Goal: Task Accomplishment & Management: Use online tool/utility

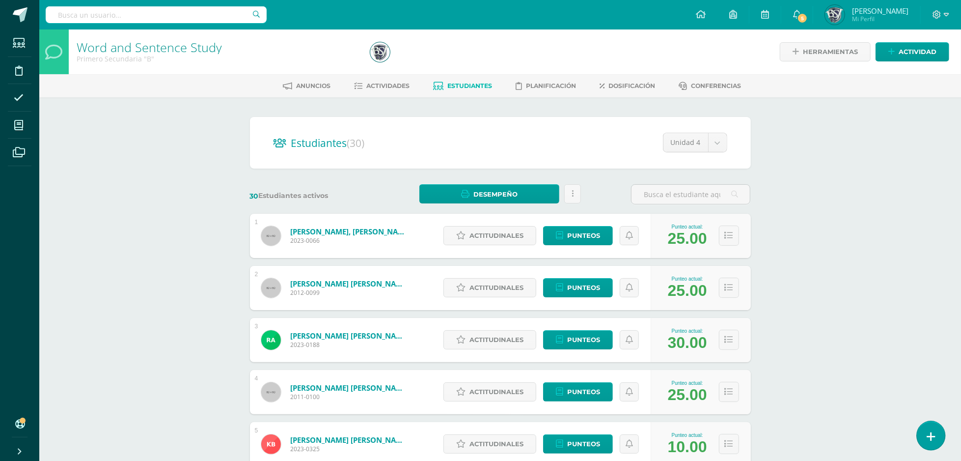
click at [938, 438] on link at bounding box center [931, 435] width 28 height 28
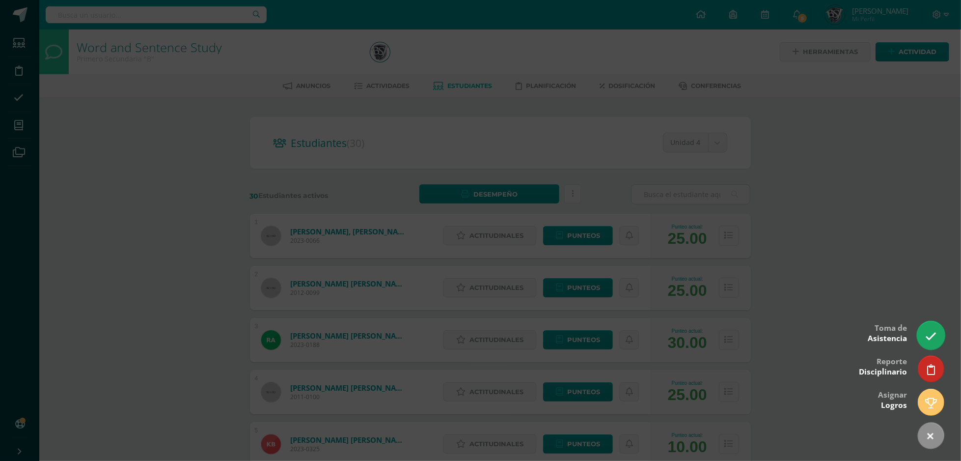
click at [936, 341] on link at bounding box center [931, 335] width 28 height 28
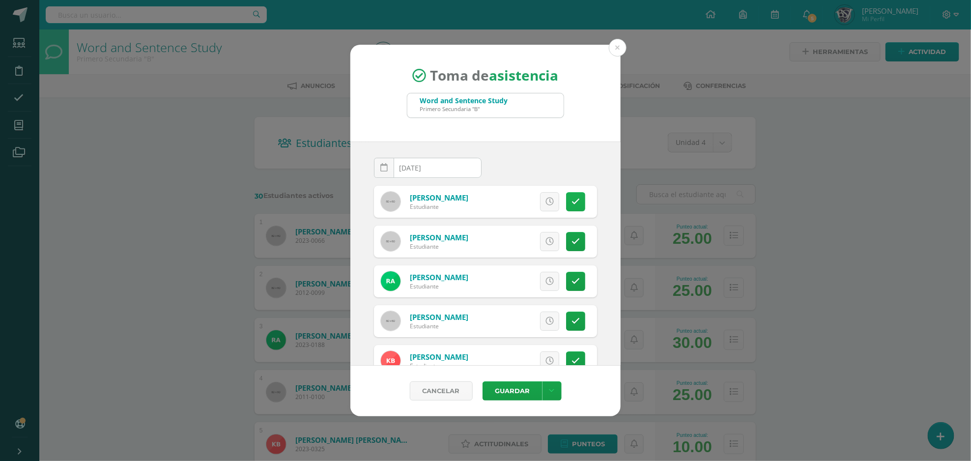
click at [566, 199] on link at bounding box center [575, 201] width 19 height 19
click at [545, 204] on icon at bounding box center [549, 201] width 8 height 8
click at [571, 203] on icon at bounding box center [575, 201] width 8 height 8
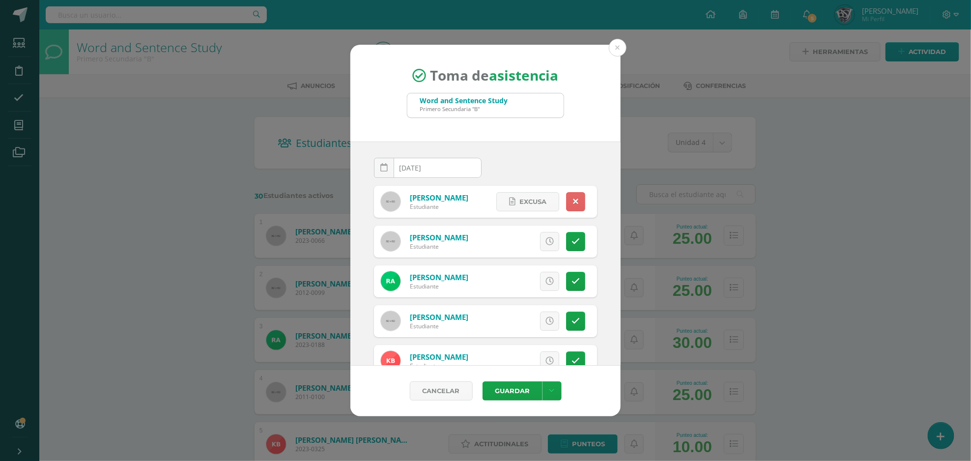
click at [573, 203] on icon at bounding box center [575, 201] width 5 height 8
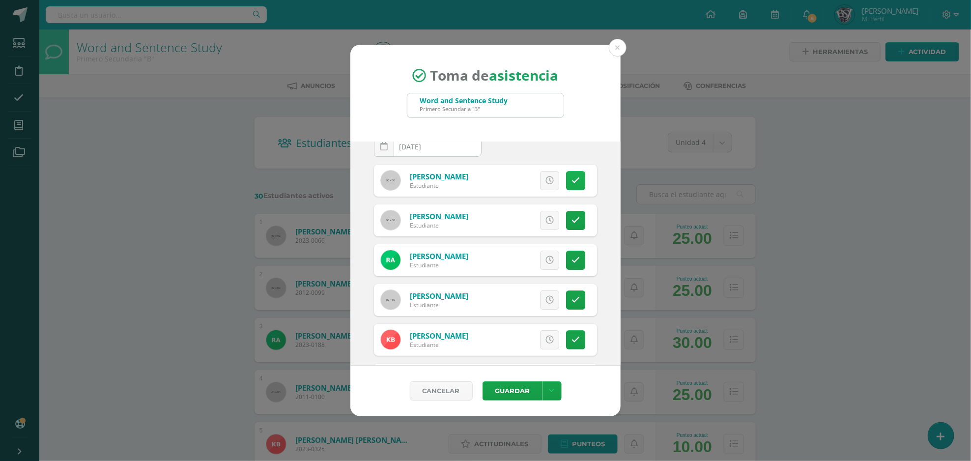
scroll to position [26, 0]
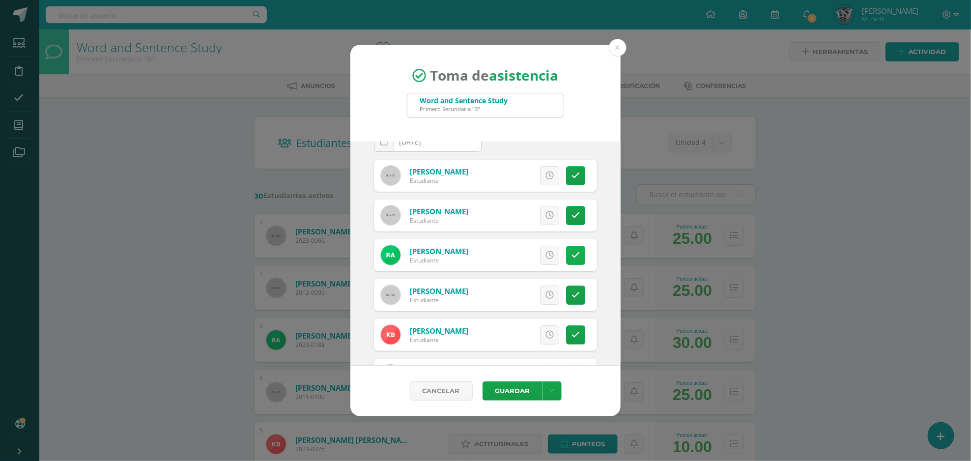
click at [570, 254] on link at bounding box center [575, 255] width 19 height 19
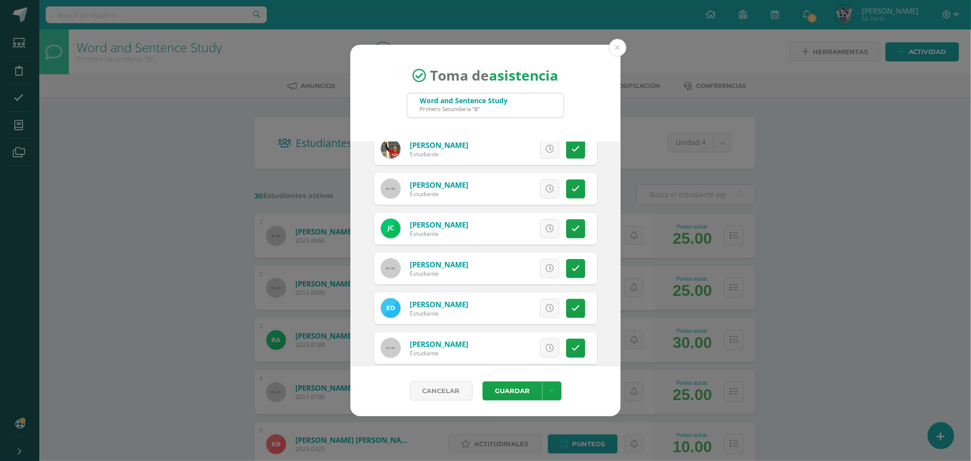
scroll to position [264, 0]
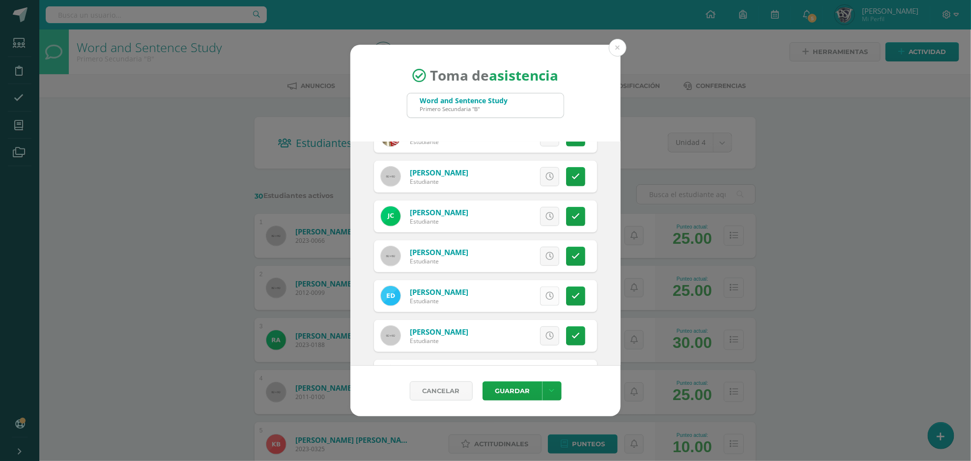
click at [545, 299] on icon at bounding box center [549, 296] width 8 height 8
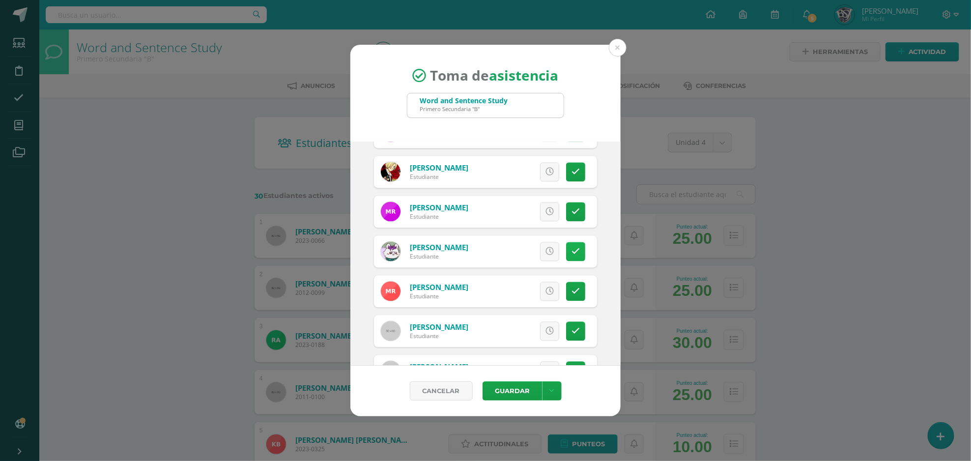
click at [571, 253] on icon at bounding box center [575, 252] width 8 height 8
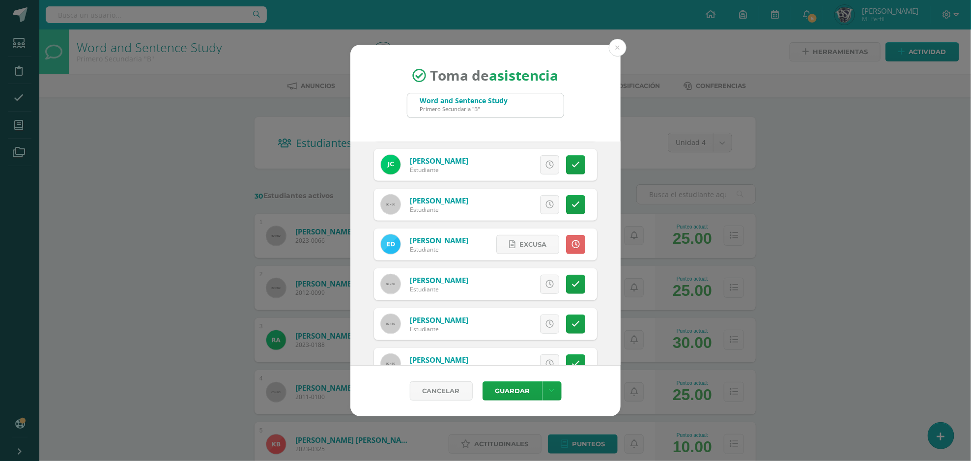
scroll to position [323, 0]
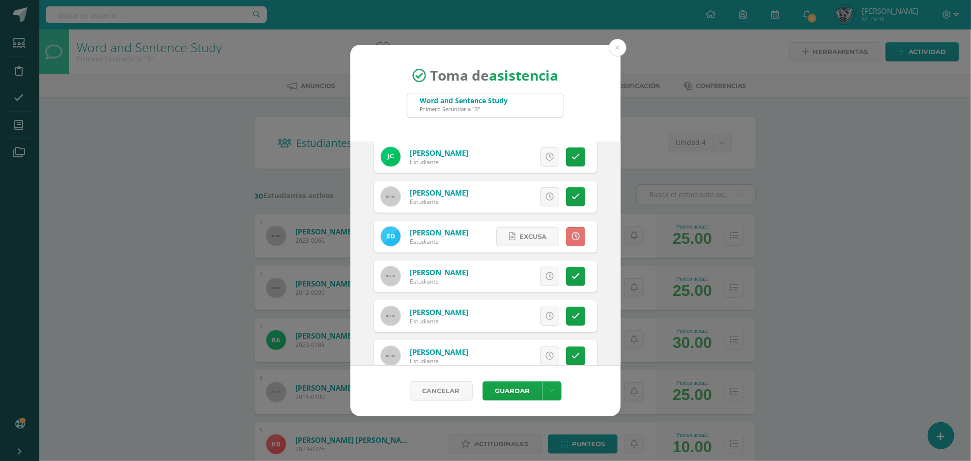
click at [571, 234] on icon at bounding box center [575, 236] width 8 height 8
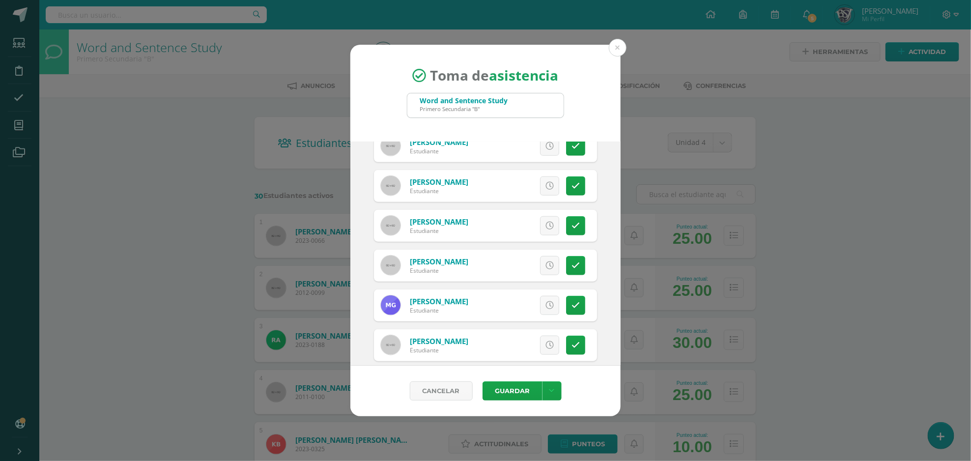
scroll to position [0, 0]
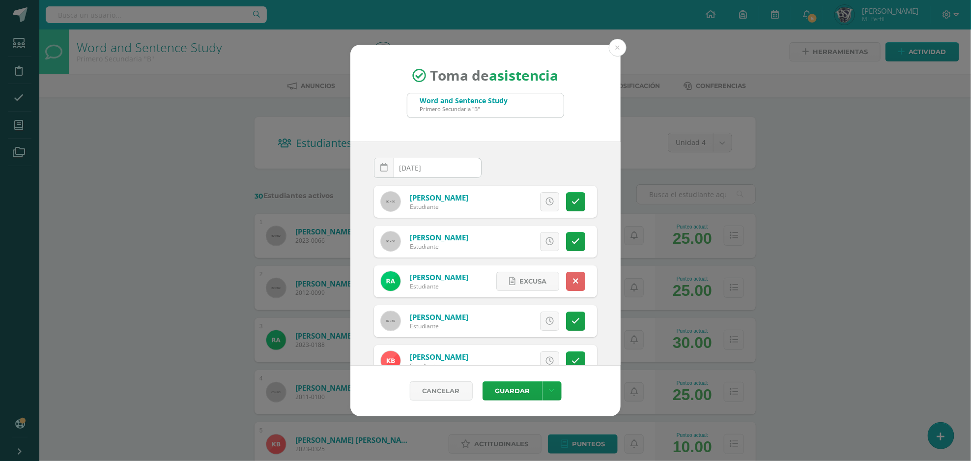
click at [370, 79] on div "Toma de asistencia Word and Sentence Study Primero Secundaria "B"" at bounding box center [485, 93] width 270 height 97
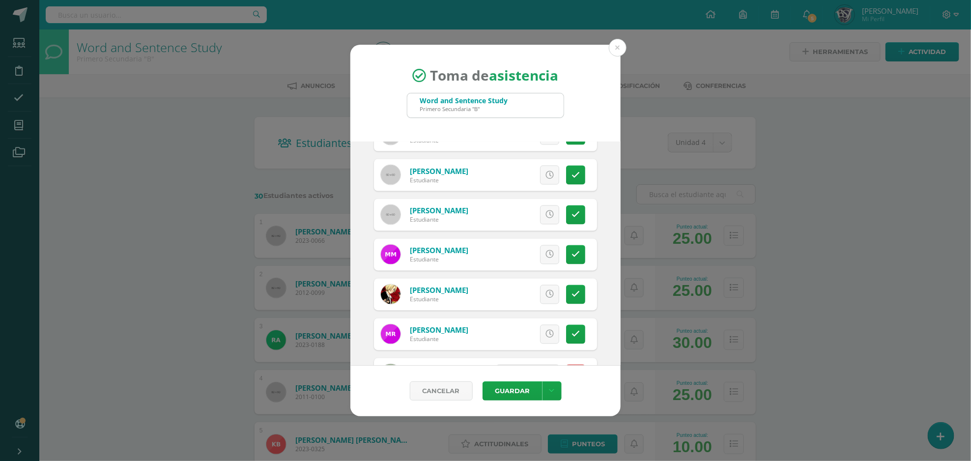
scroll to position [884, 0]
